Goal: Task Accomplishment & Management: Use online tool/utility

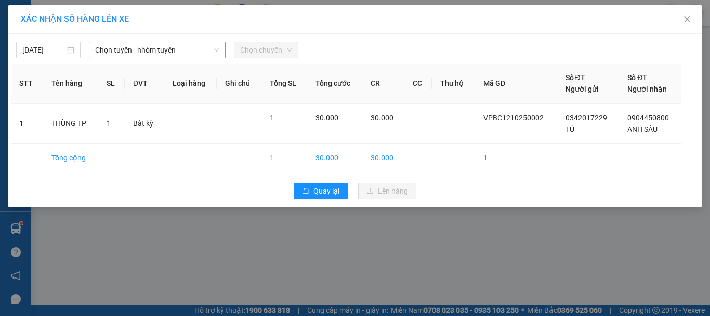
click at [166, 51] on span "Chọn tuyến - nhóm tuyến" at bounding box center [157, 50] width 124 height 16
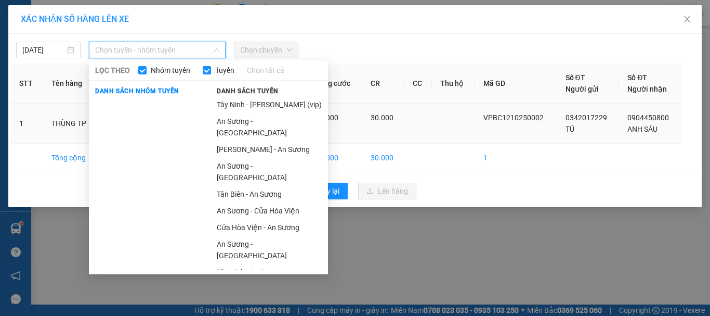
click at [254, 141] on li "[PERSON_NAME] - An Sương" at bounding box center [270, 149] width 118 height 17
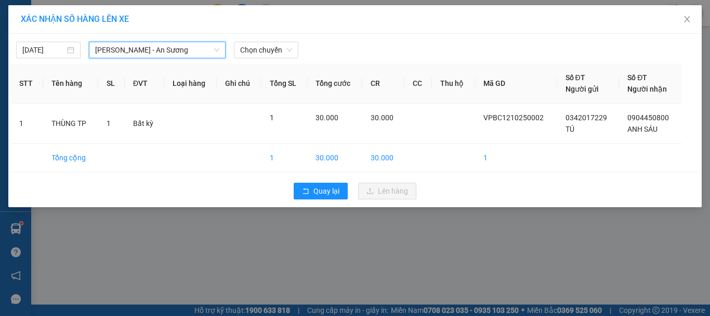
click at [142, 48] on span "[PERSON_NAME] - An Sương" at bounding box center [157, 50] width 124 height 16
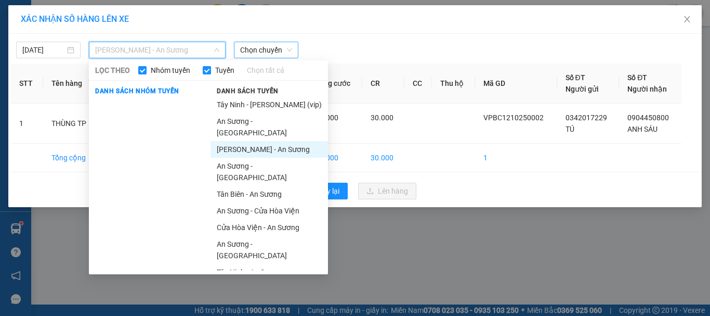
click at [274, 50] on span "Chọn chuyến" at bounding box center [266, 50] width 52 height 16
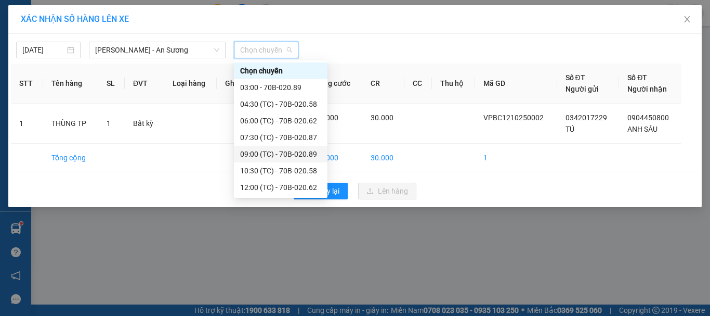
click at [282, 158] on div "09:00 (TC) - 70B-020.89" at bounding box center [280, 153] width 81 height 11
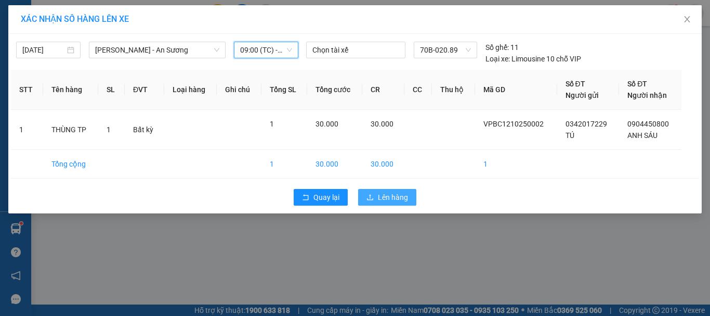
click at [370, 196] on icon "upload" at bounding box center [370, 196] width 7 height 7
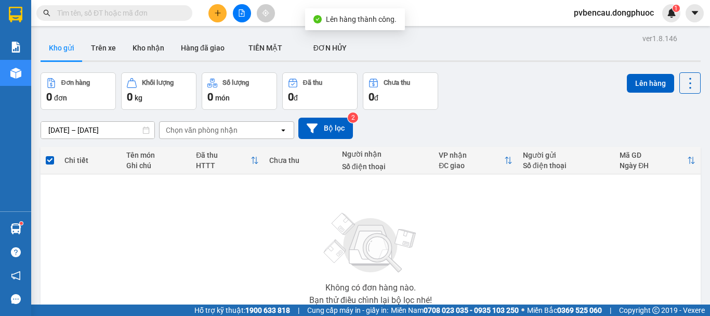
click at [219, 16] on icon "plus" at bounding box center [217, 12] width 7 height 7
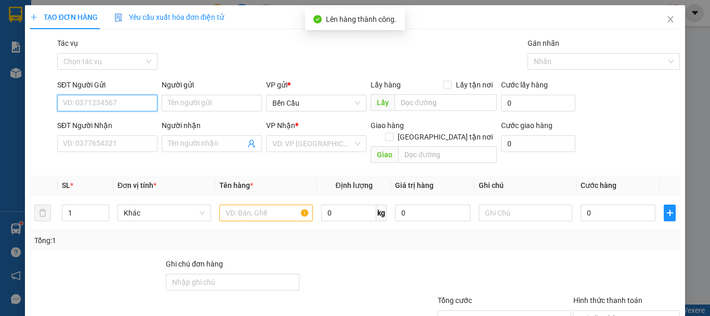
click at [103, 102] on input "SĐT Người Gửi" at bounding box center [107, 103] width 100 height 17
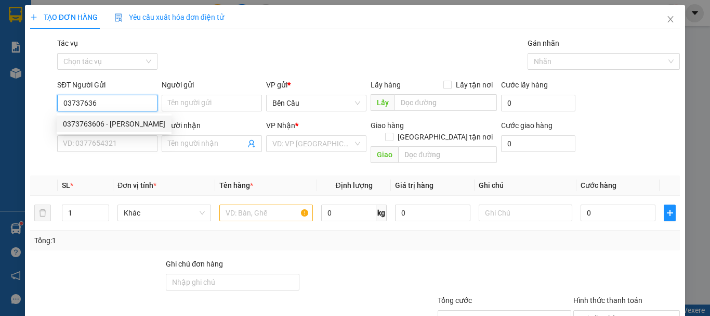
click at [109, 125] on div "0373763606 - [PERSON_NAME]" at bounding box center [114, 123] width 102 height 11
type input "0373763606"
type input "[PERSON_NAME]"
type input "0964974757"
type input "tiên"
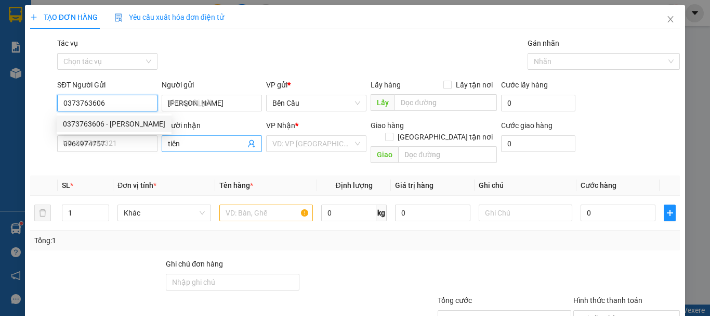
type input "60.000"
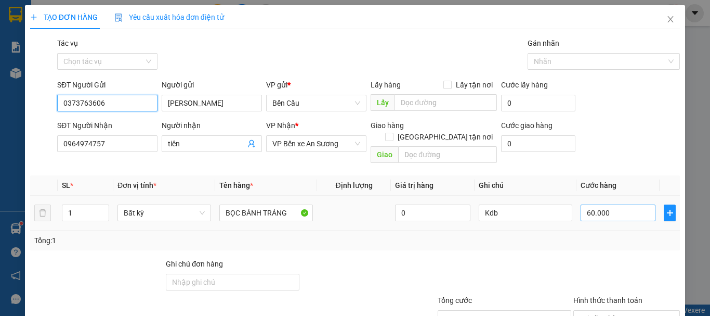
type input "0373763606"
click at [614, 204] on input "60.000" at bounding box center [618, 212] width 75 height 17
type input "3"
type input "30"
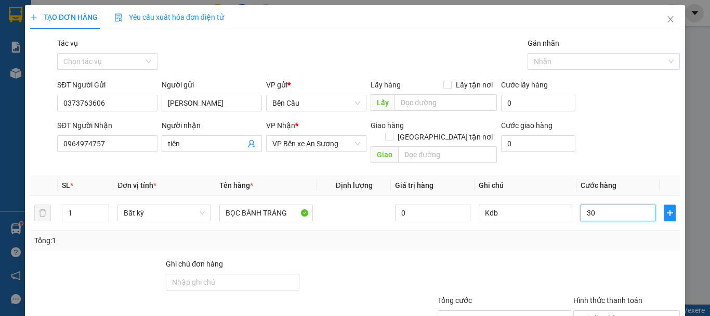
type input "30"
click at [279, 258] on div "Ghi chú đơn hàng" at bounding box center [233, 266] width 134 height 16
type input "30.000"
click at [440, 235] on div "Tổng: 1" at bounding box center [355, 240] width 642 height 11
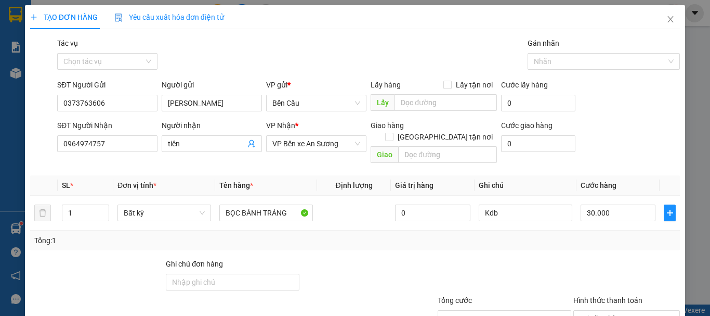
scroll to position [69, 0]
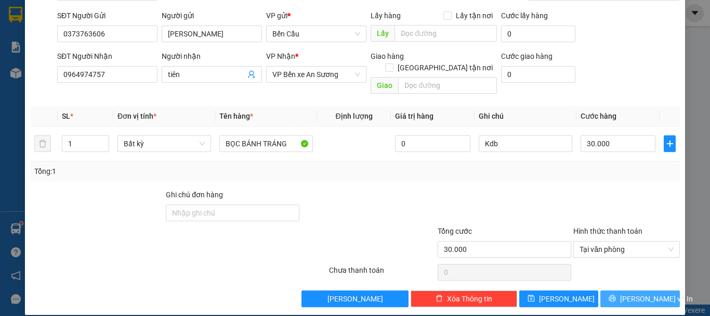
click at [631, 293] on span "[PERSON_NAME] và In" at bounding box center [656, 298] width 73 height 11
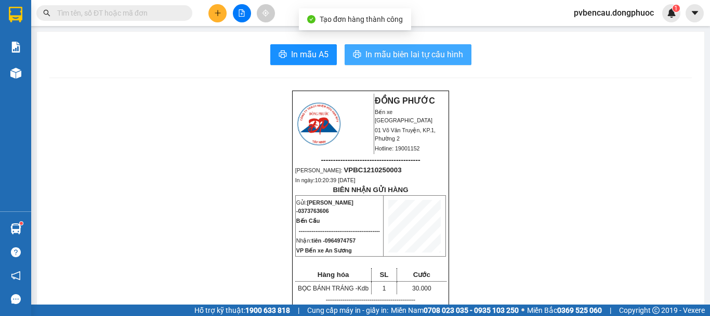
click at [410, 48] on span "In mẫu biên lai tự cấu hình" at bounding box center [415, 54] width 98 height 13
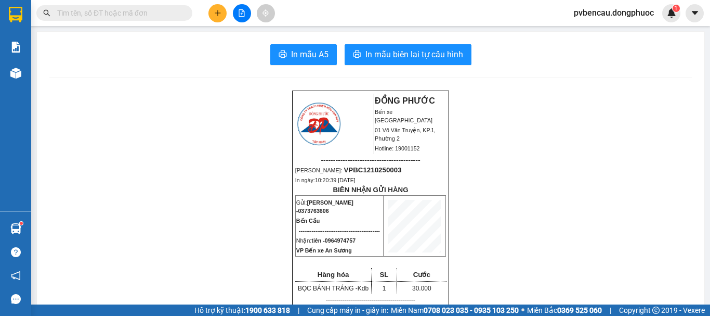
click at [222, 13] on button at bounding box center [218, 13] width 18 height 18
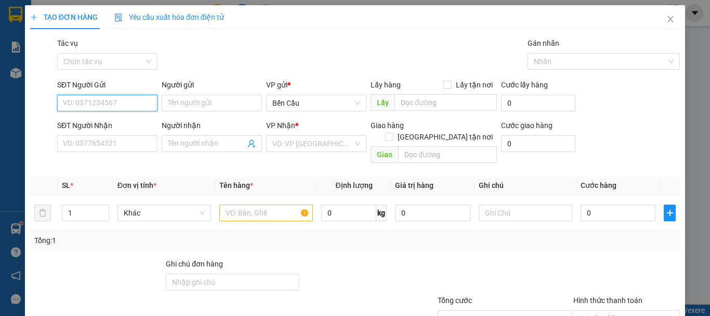
drag, startPoint x: 120, startPoint y: 108, endPoint x: 211, endPoint y: 116, distance: 91.4
click at [125, 108] on input "SĐT Người Gửi" at bounding box center [107, 103] width 100 height 17
type input "0913111"
click at [90, 121] on div "0913111449 - NHÂN" at bounding box center [106, 123] width 87 height 11
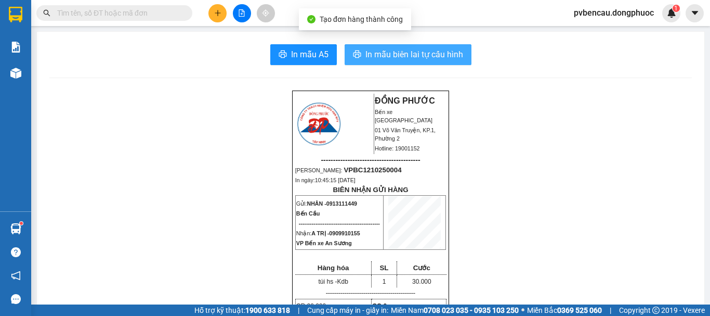
click at [400, 53] on span "In mẫu biên lai tự cấu hình" at bounding box center [415, 54] width 98 height 13
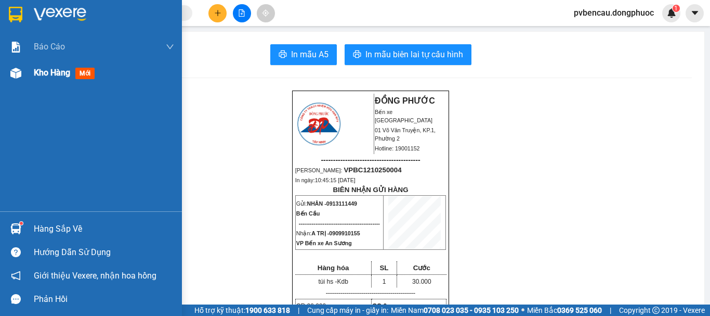
click at [28, 76] on div "Kho hàng mới" at bounding box center [91, 73] width 182 height 26
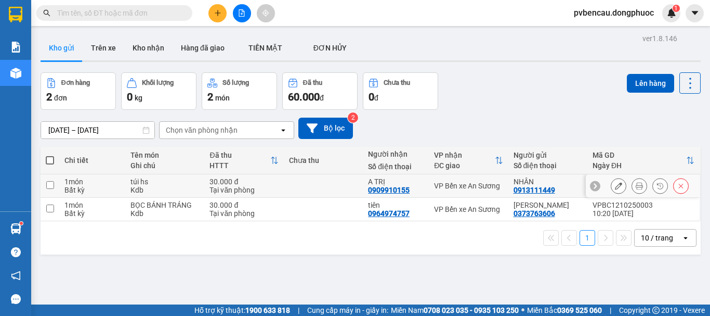
click at [172, 179] on div "túi hs" at bounding box center [165, 181] width 69 height 8
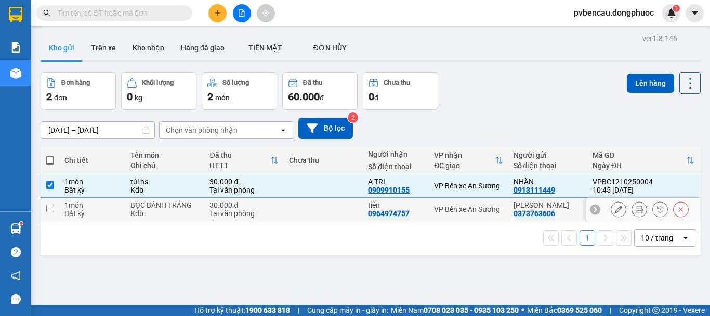
click at [171, 217] on td "BỌC BÁNH TRÁNG Kdb" at bounding box center [164, 209] width 79 height 23
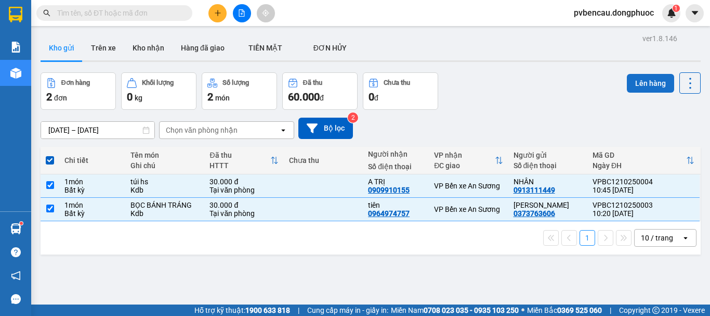
click at [654, 75] on button "Lên hàng" at bounding box center [650, 83] width 47 height 19
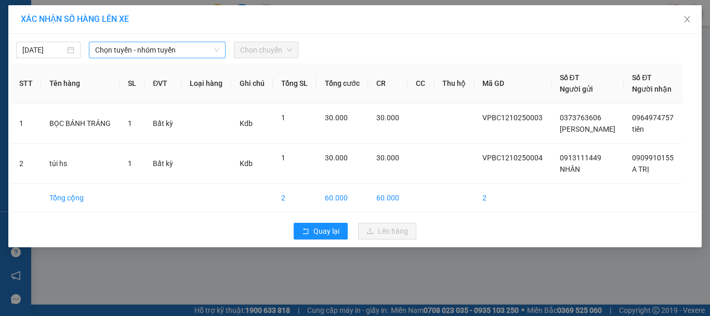
click at [163, 45] on span "Chọn tuyến - nhóm tuyến" at bounding box center [157, 50] width 124 height 16
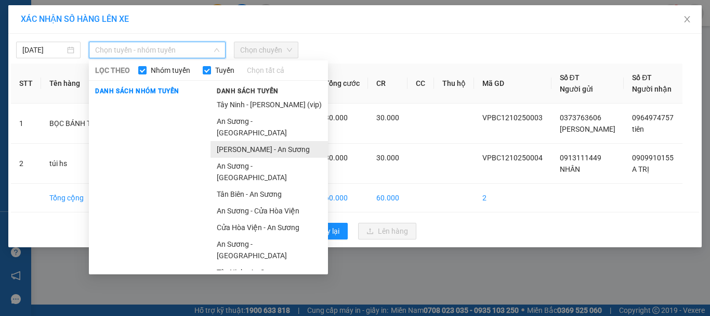
click at [245, 141] on li "[PERSON_NAME] - An Sương" at bounding box center [270, 149] width 118 height 17
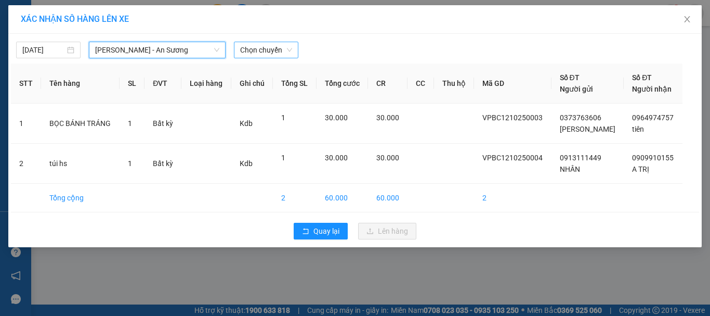
click at [272, 43] on span "Chọn chuyến" at bounding box center [266, 50] width 52 height 16
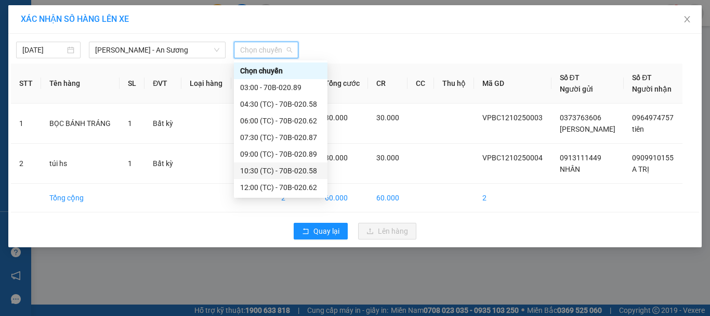
click at [279, 166] on div "10:30 (TC) - 70B-020.58" at bounding box center [280, 170] width 81 height 11
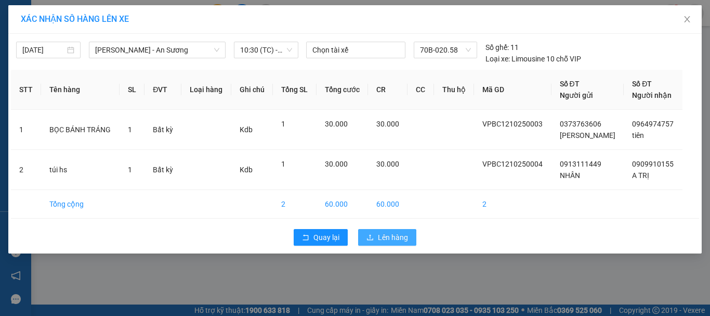
click at [384, 239] on span "Lên hàng" at bounding box center [393, 236] width 30 height 11
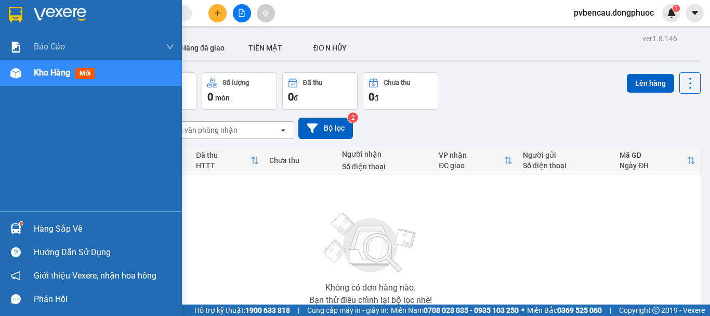
click at [49, 225] on div "Hàng sắp về" at bounding box center [104, 229] width 140 height 16
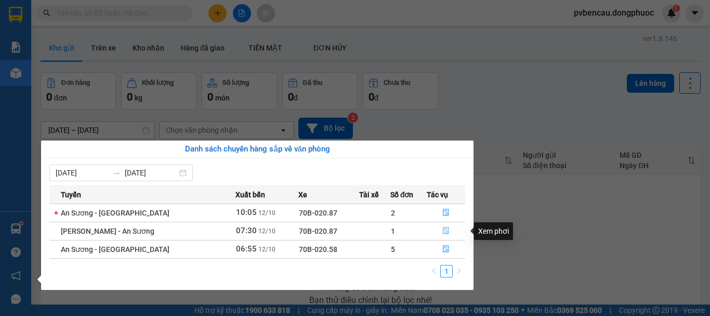
click at [445, 229] on icon "file-done" at bounding box center [446, 230] width 7 height 7
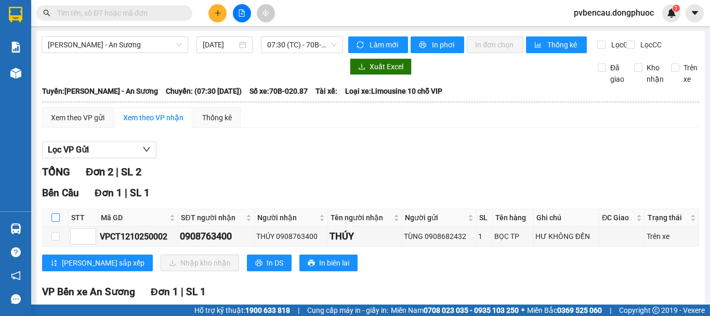
click at [57, 213] on input "checkbox" at bounding box center [55, 217] width 8 height 8
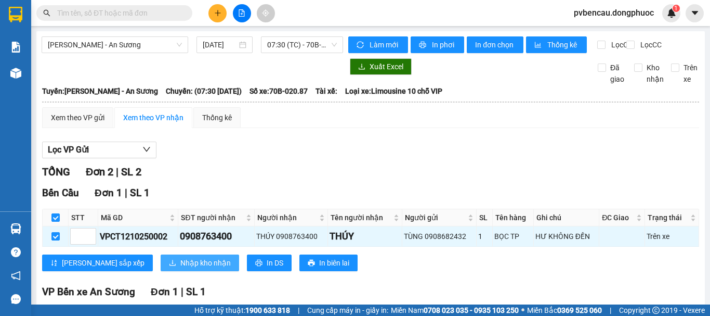
click at [180, 257] on span "Nhập kho nhận" at bounding box center [205, 262] width 50 height 11
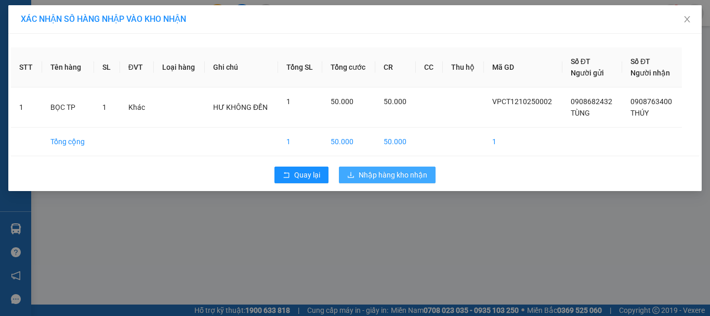
click at [397, 181] on button "Nhập hàng kho nhận" at bounding box center [387, 174] width 97 height 17
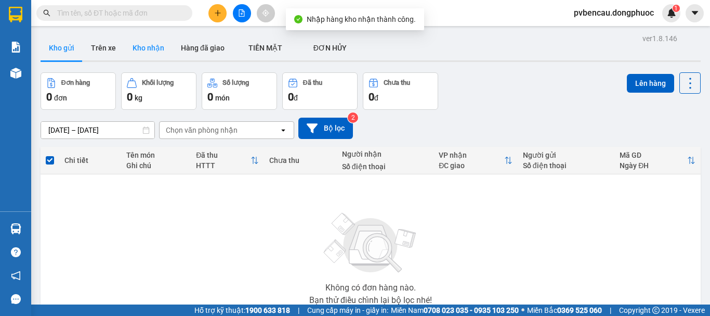
click at [150, 50] on button "Kho nhận" at bounding box center [148, 47] width 48 height 25
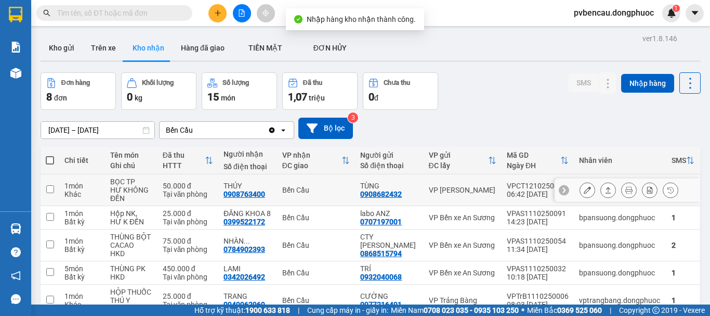
click at [163, 191] on td "50.000 đ Tại văn phòng" at bounding box center [188, 190] width 61 height 32
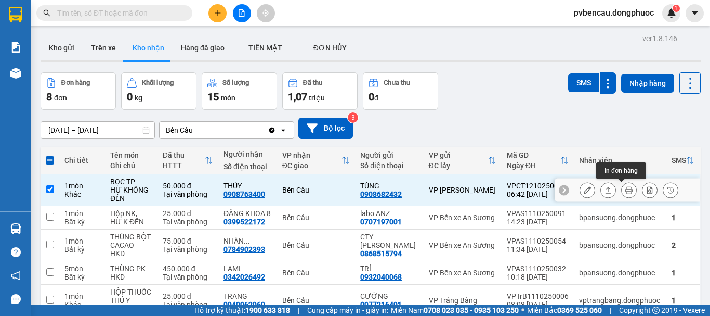
click at [601, 189] on button at bounding box center [608, 190] width 15 height 18
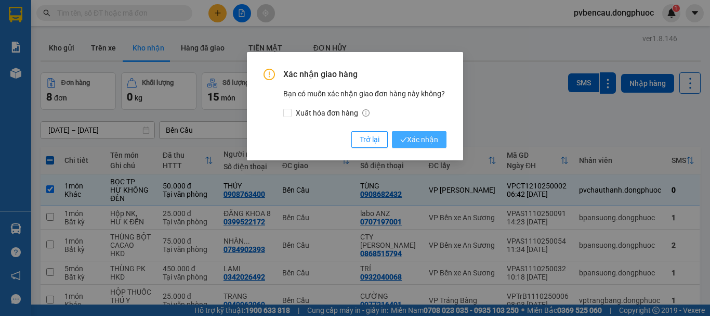
click at [409, 138] on span "Xác nhận" at bounding box center [419, 139] width 38 height 11
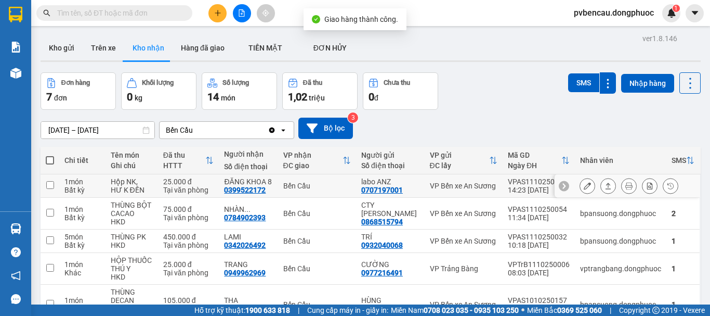
click at [145, 186] on div "HƯ K ĐỀN" at bounding box center [132, 190] width 42 height 8
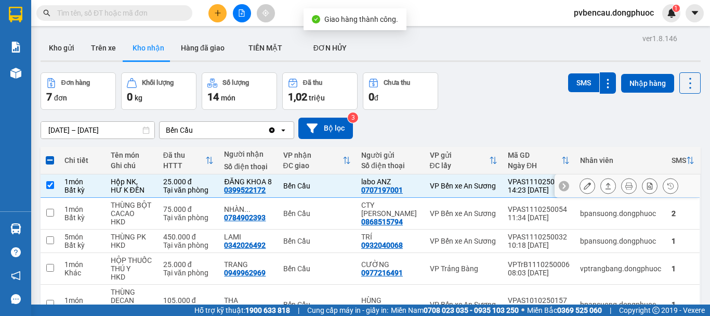
click at [164, 187] on td "25.000 đ Tại văn phòng" at bounding box center [188, 185] width 61 height 23
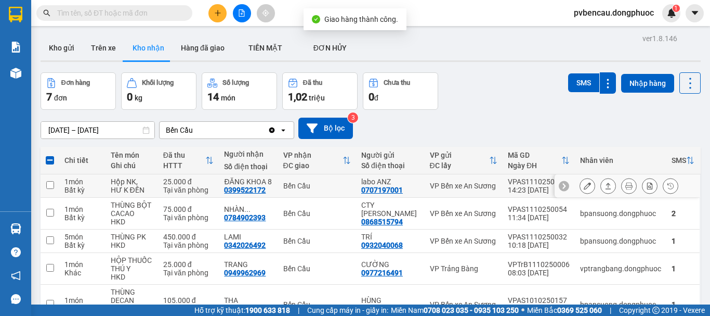
checkbox input "false"
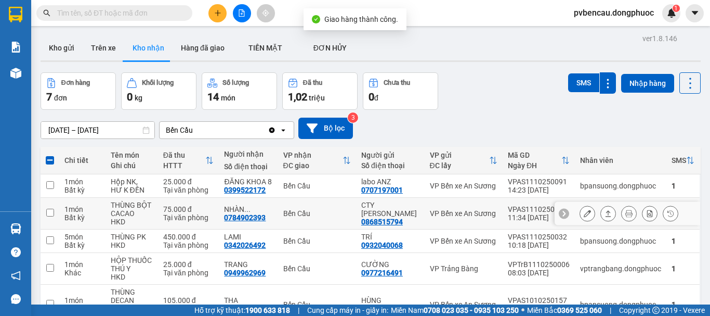
click at [153, 209] on div "THÙNG BỘT CACAO" at bounding box center [132, 209] width 42 height 17
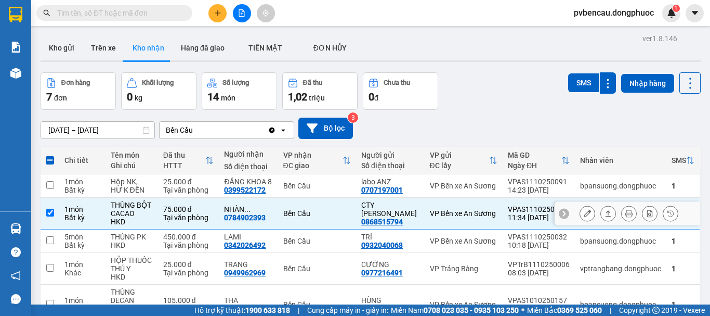
click at [606, 212] on icon at bounding box center [609, 213] width 6 height 6
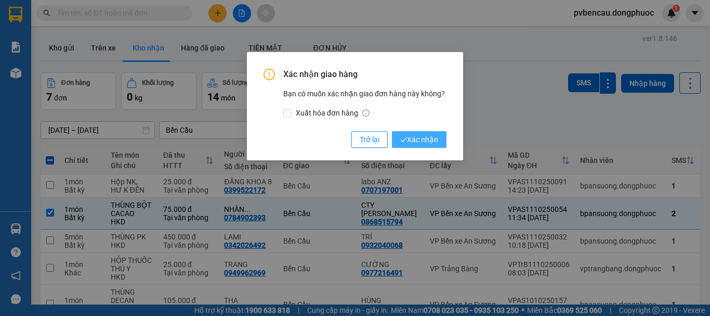
click at [415, 141] on span "Xác nhận" at bounding box center [419, 139] width 38 height 11
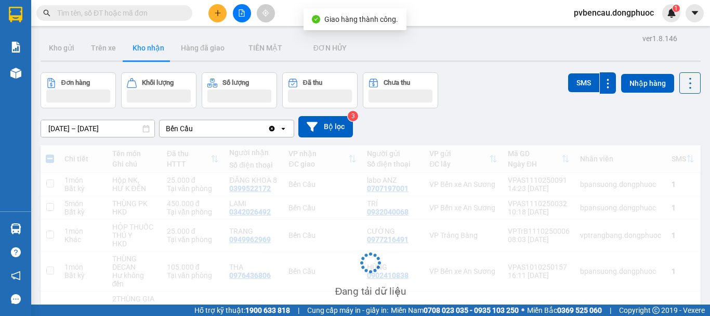
checkbox input "false"
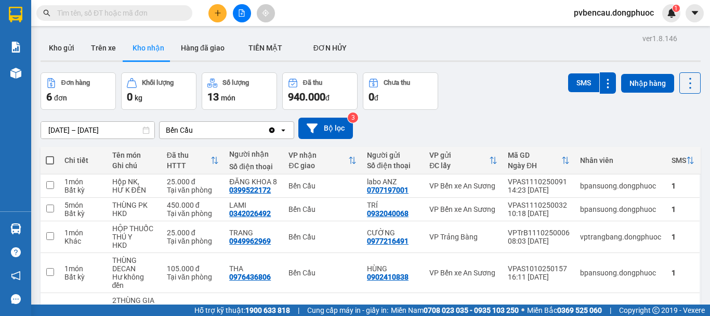
drag, startPoint x: 115, startPoint y: 257, endPoint x: 191, endPoint y: 255, distance: 76.5
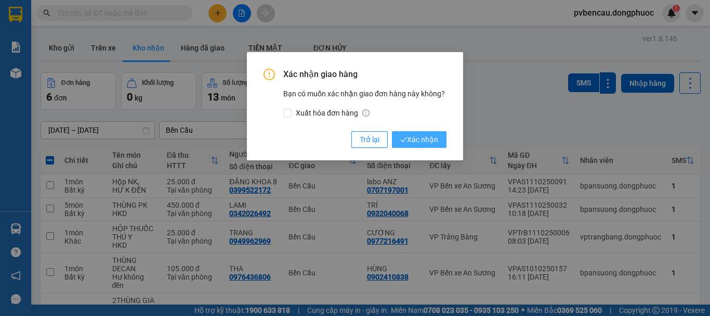
click at [418, 139] on span "Xác nhận" at bounding box center [419, 139] width 38 height 11
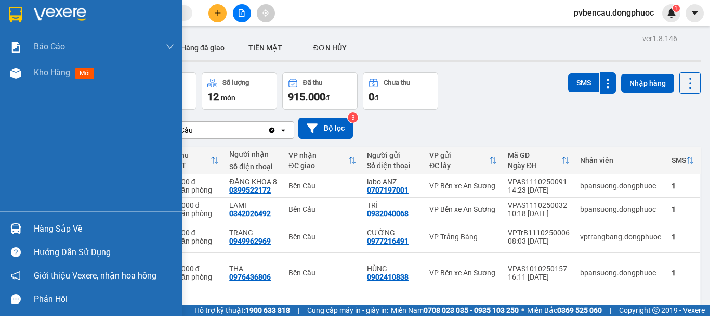
drag, startPoint x: 19, startPoint y: 215, endPoint x: 22, endPoint y: 223, distance: 8.4
click at [18, 215] on div "Hàng sắp về Hướng dẫn sử dụng Giới thiệu Vexere, nhận hoa hồng Phản hồi" at bounding box center [91, 260] width 182 height 99
click at [53, 222] on div "Hàng sắp về" at bounding box center [104, 229] width 140 height 16
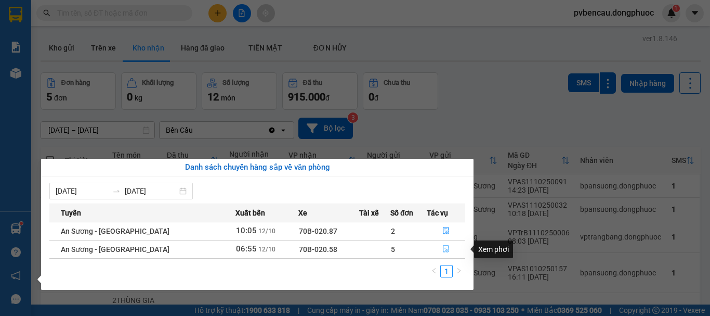
click at [443, 249] on icon "file-done" at bounding box center [446, 248] width 6 height 7
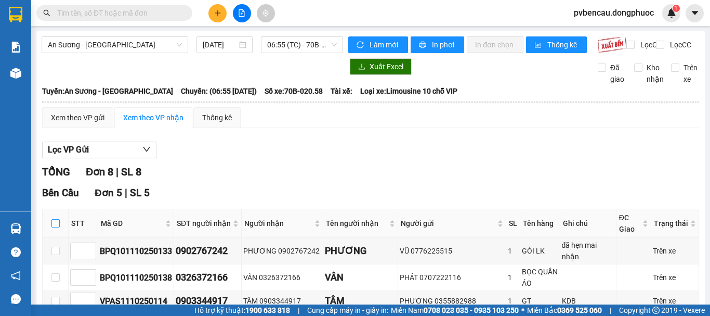
click at [53, 219] on input "checkbox" at bounding box center [55, 223] width 8 height 8
checkbox input "true"
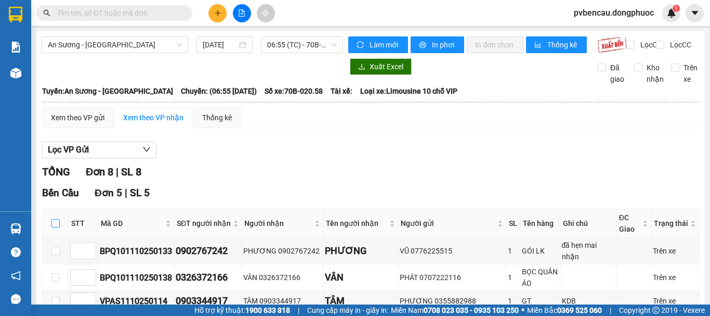
checkbox input "true"
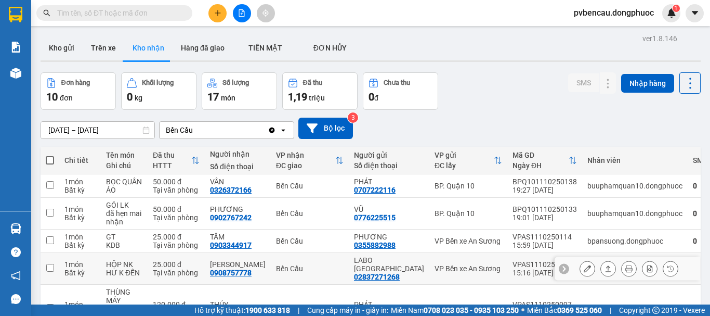
click at [185, 260] on div "25.000 đ" at bounding box center [176, 264] width 47 height 8
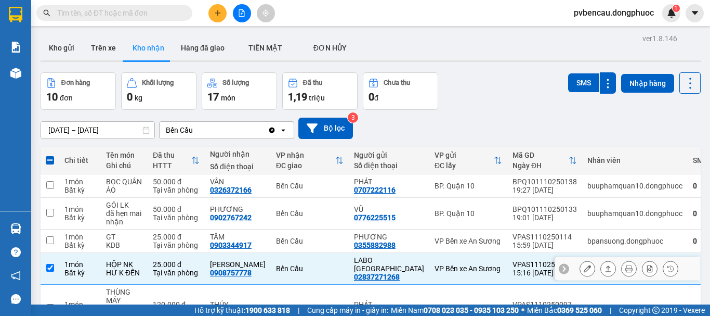
click at [605, 265] on icon at bounding box center [608, 268] width 7 height 7
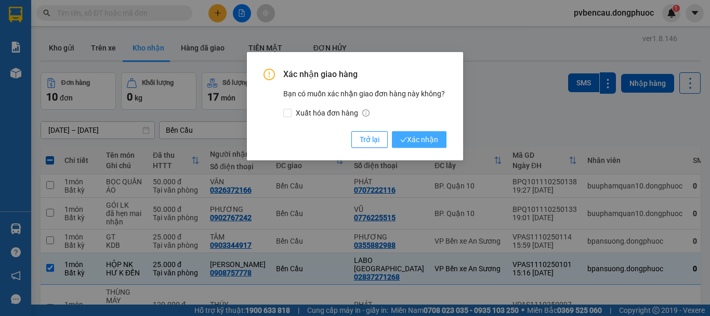
click at [414, 137] on span "Xác nhận" at bounding box center [419, 139] width 38 height 11
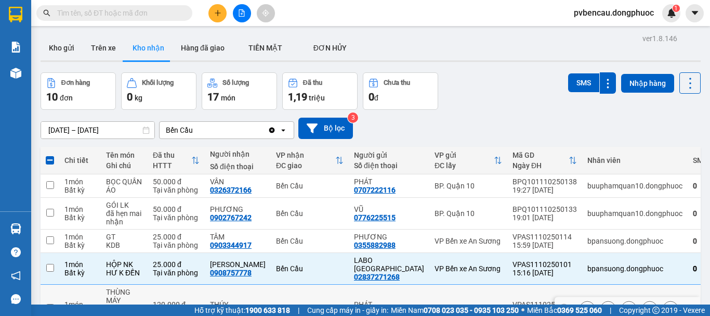
checkbox input "false"
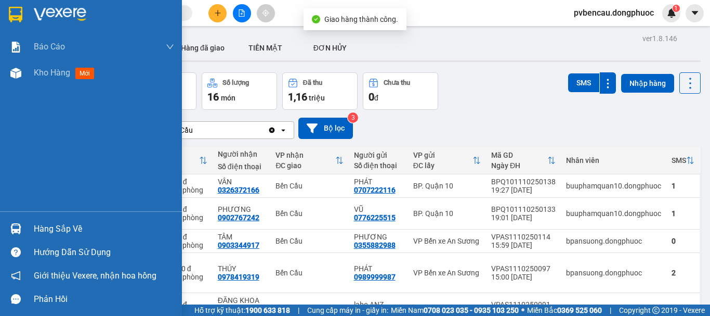
click at [14, 221] on div at bounding box center [16, 228] width 18 height 18
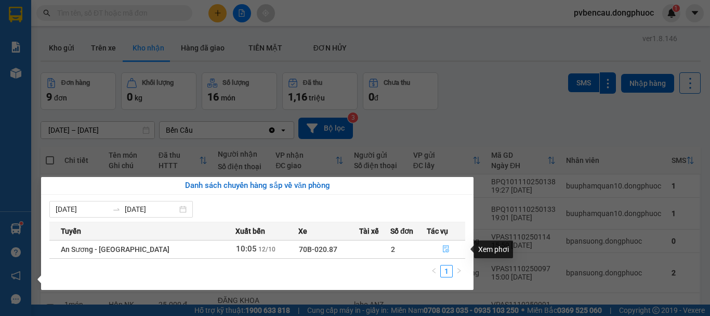
click at [445, 249] on icon "file-done" at bounding box center [446, 248] width 7 height 7
